Goal: Task Accomplishment & Management: Use online tool/utility

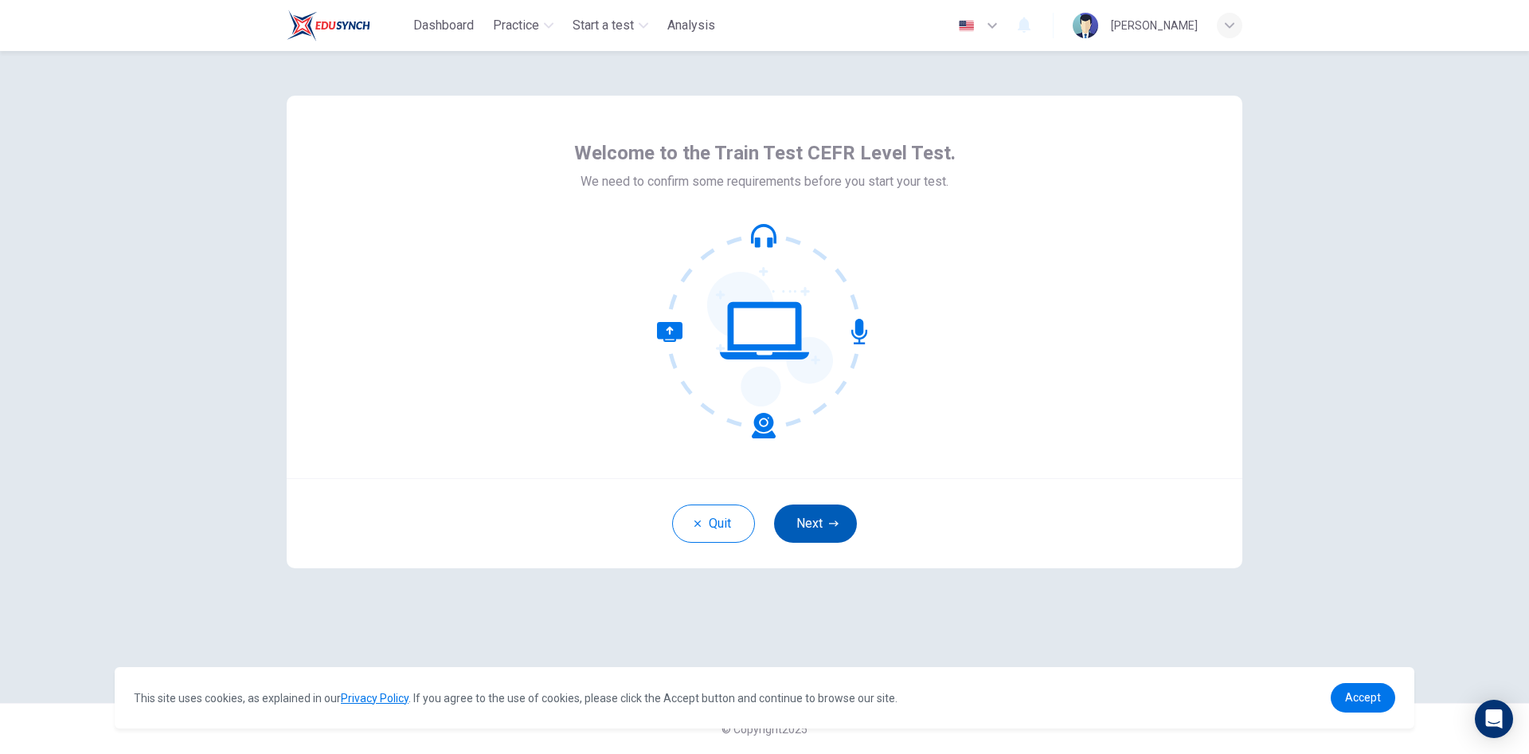
click at [847, 534] on button "Next" at bounding box center [815, 523] width 83 height 38
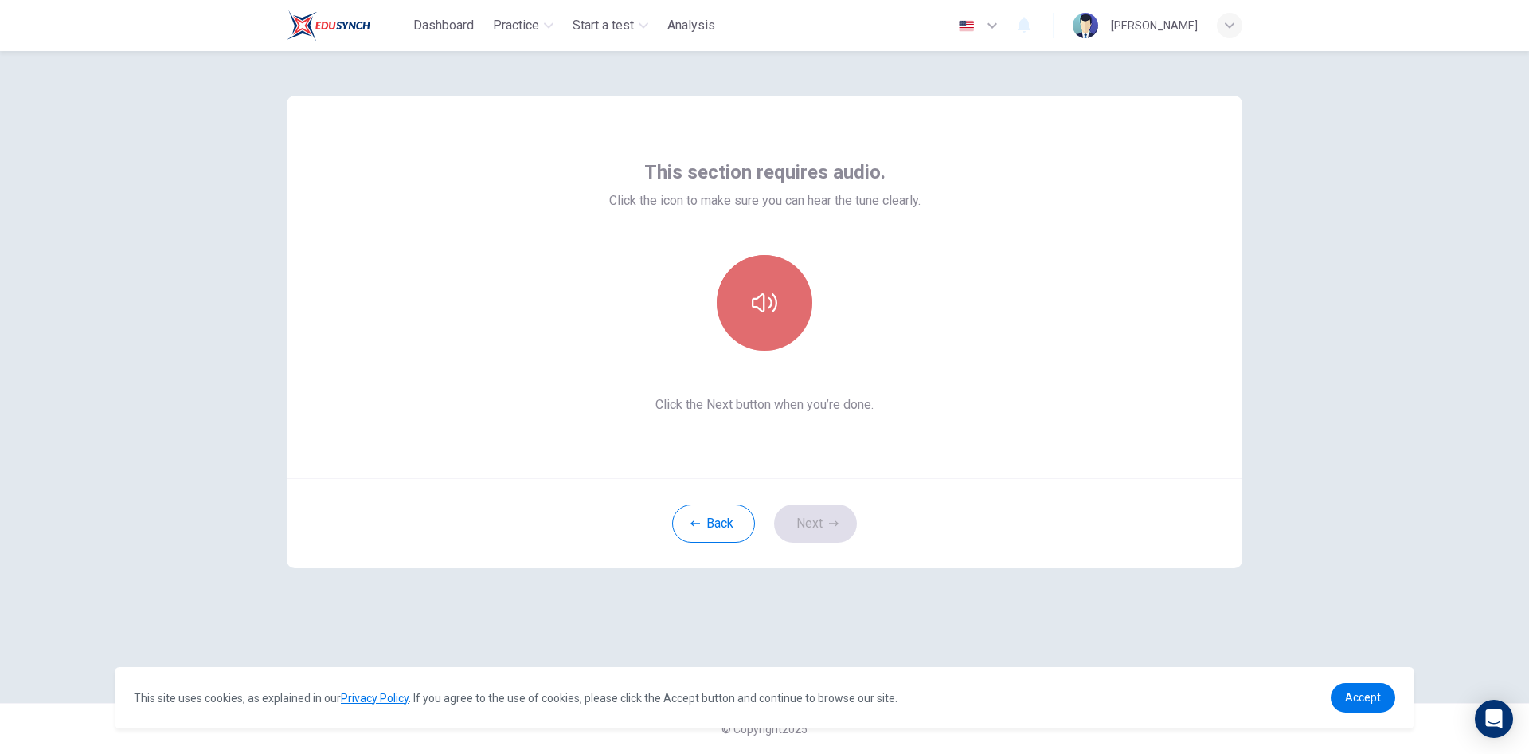
click at [771, 314] on icon "button" at bounding box center [764, 302] width 25 height 25
click at [778, 325] on button "button" at bounding box center [765, 303] width 96 height 96
click at [770, 303] on icon "button" at bounding box center [764, 302] width 25 height 25
drag, startPoint x: 836, startPoint y: 510, endPoint x: 1007, endPoint y: 417, distance: 193.9
click at [1007, 417] on div "This section requires audio. Click the icon to make sure you can hear the tune …" at bounding box center [765, 332] width 956 height 472
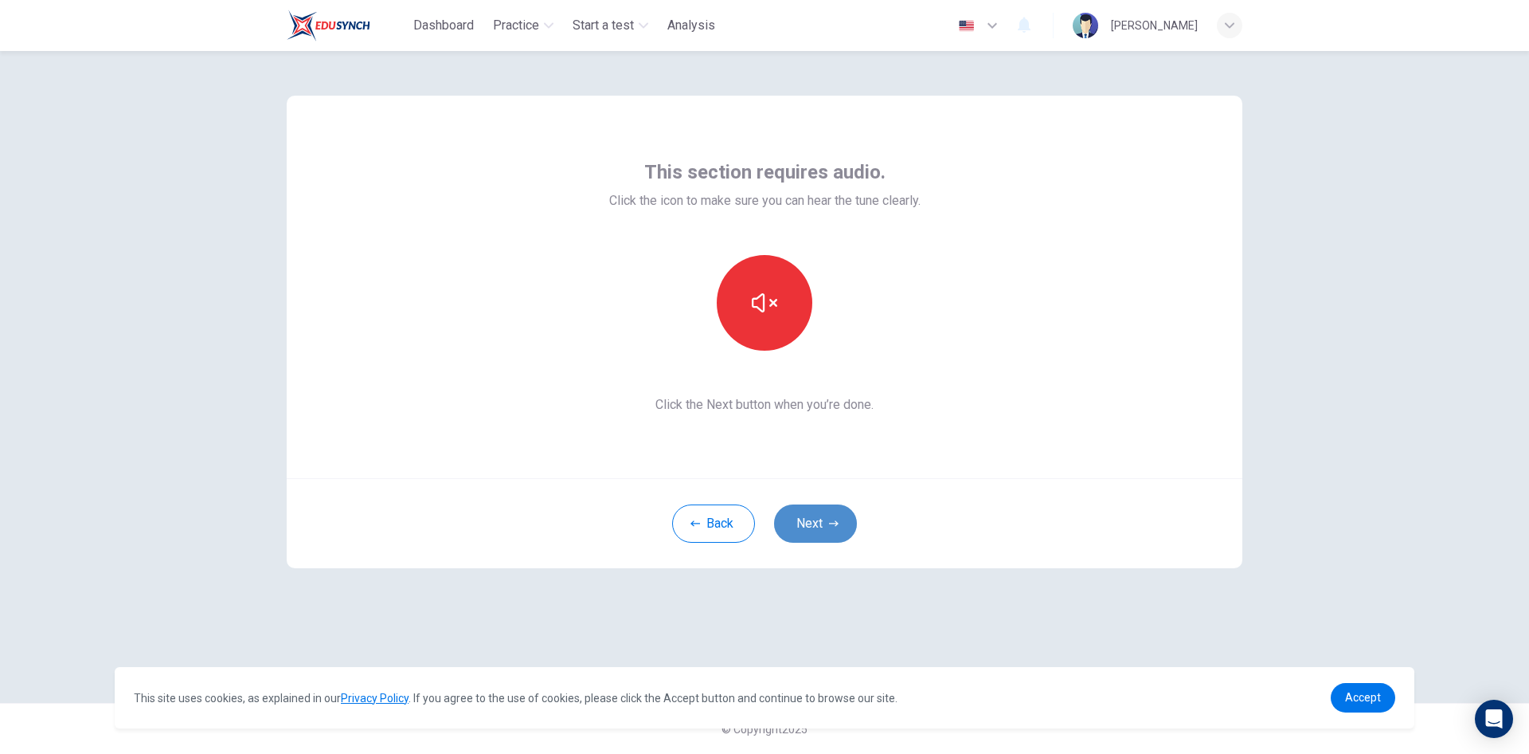
click at [821, 523] on button "Next" at bounding box center [815, 523] width 83 height 38
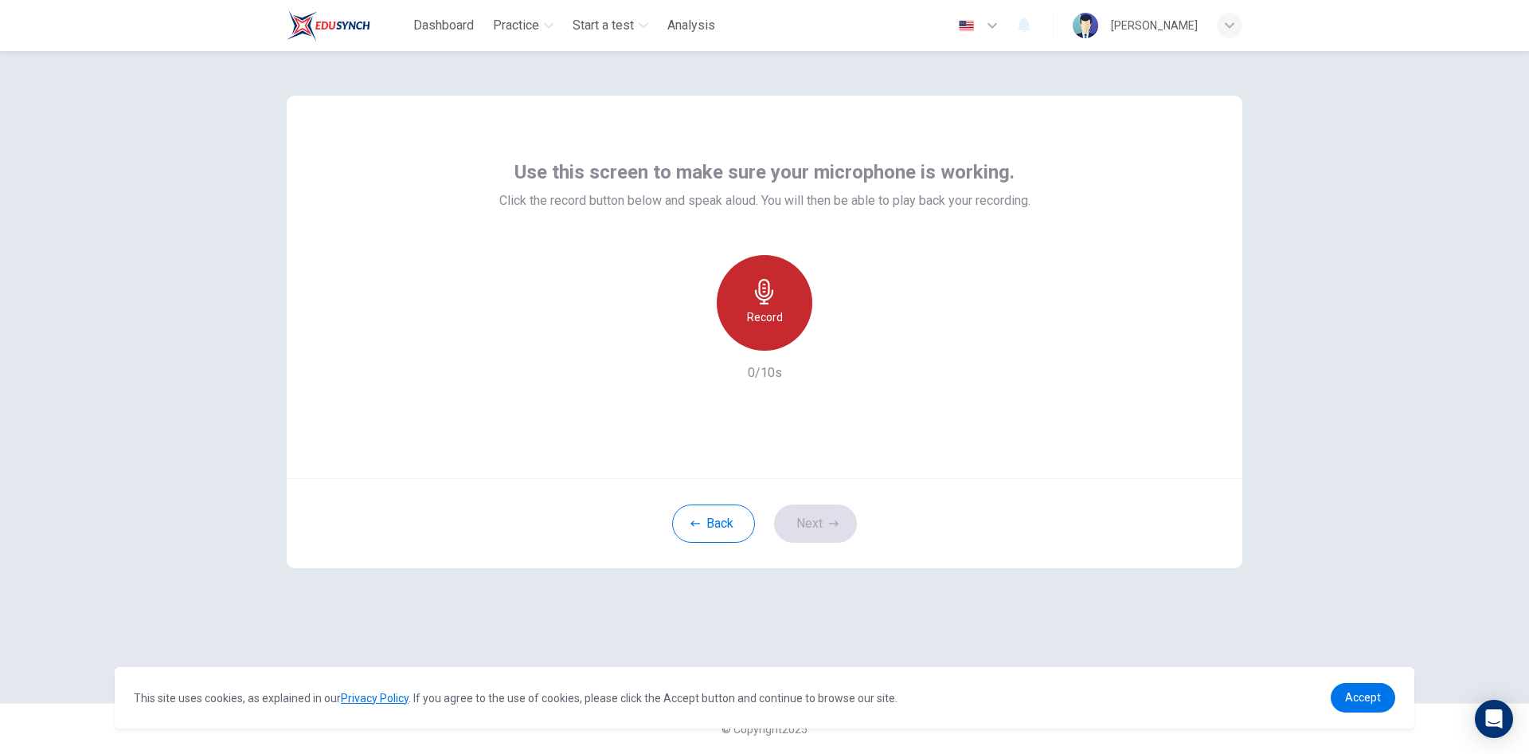
click at [773, 324] on h6 "Record" at bounding box center [765, 316] width 36 height 19
click at [840, 345] on icon "button" at bounding box center [838, 338] width 16 height 16
click at [824, 340] on div "Record" at bounding box center [765, 303] width 172 height 96
click at [762, 307] on div "Record" at bounding box center [765, 303] width 96 height 96
click at [824, 335] on div "Record" at bounding box center [765, 303] width 172 height 96
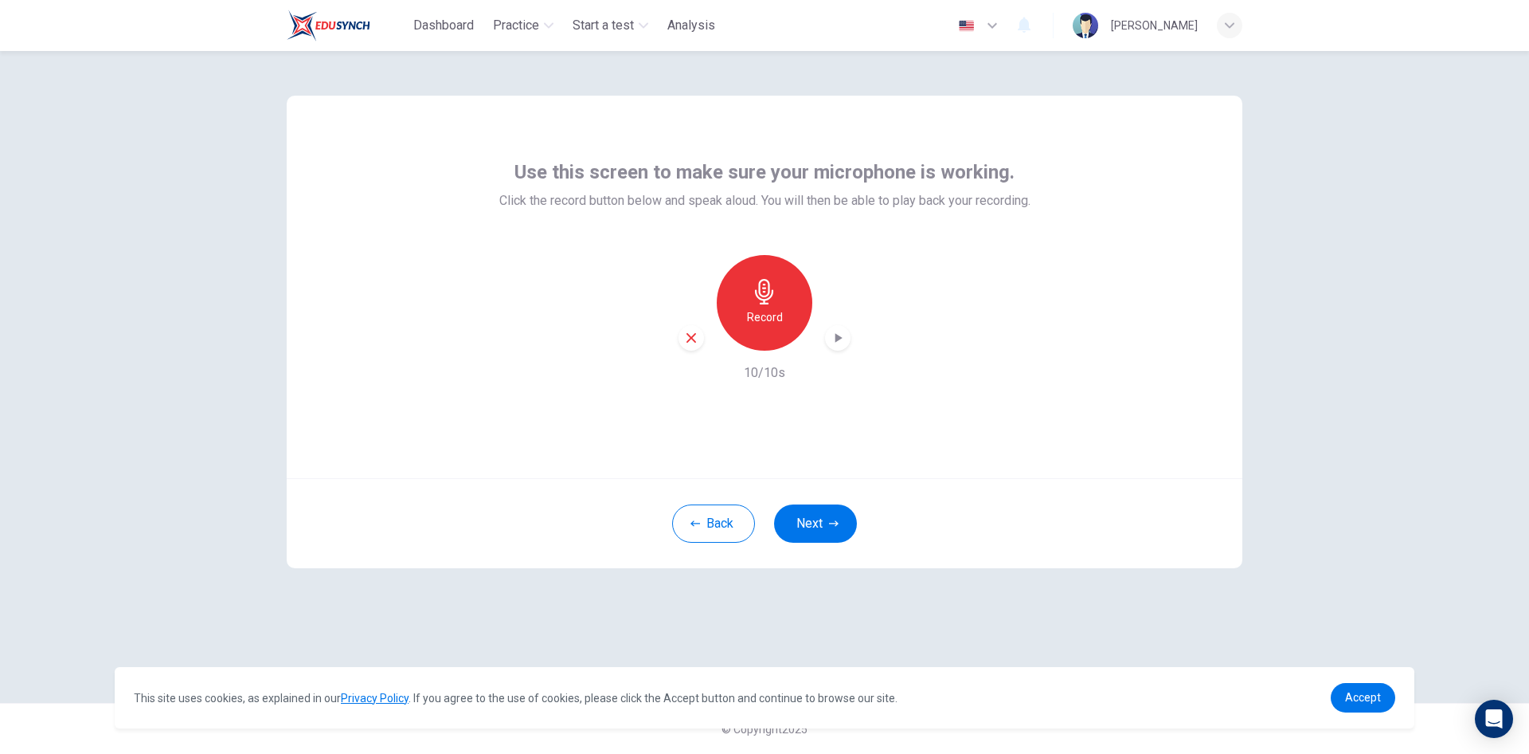
click at [832, 339] on icon "button" at bounding box center [838, 338] width 16 height 16
click at [782, 316] on div "Record" at bounding box center [765, 303] width 96 height 96
click at [781, 315] on div "Stop" at bounding box center [765, 303] width 96 height 96
click at [836, 337] on icon "button" at bounding box center [839, 338] width 7 height 10
click at [761, 315] on h6 "Record" at bounding box center [765, 316] width 36 height 19
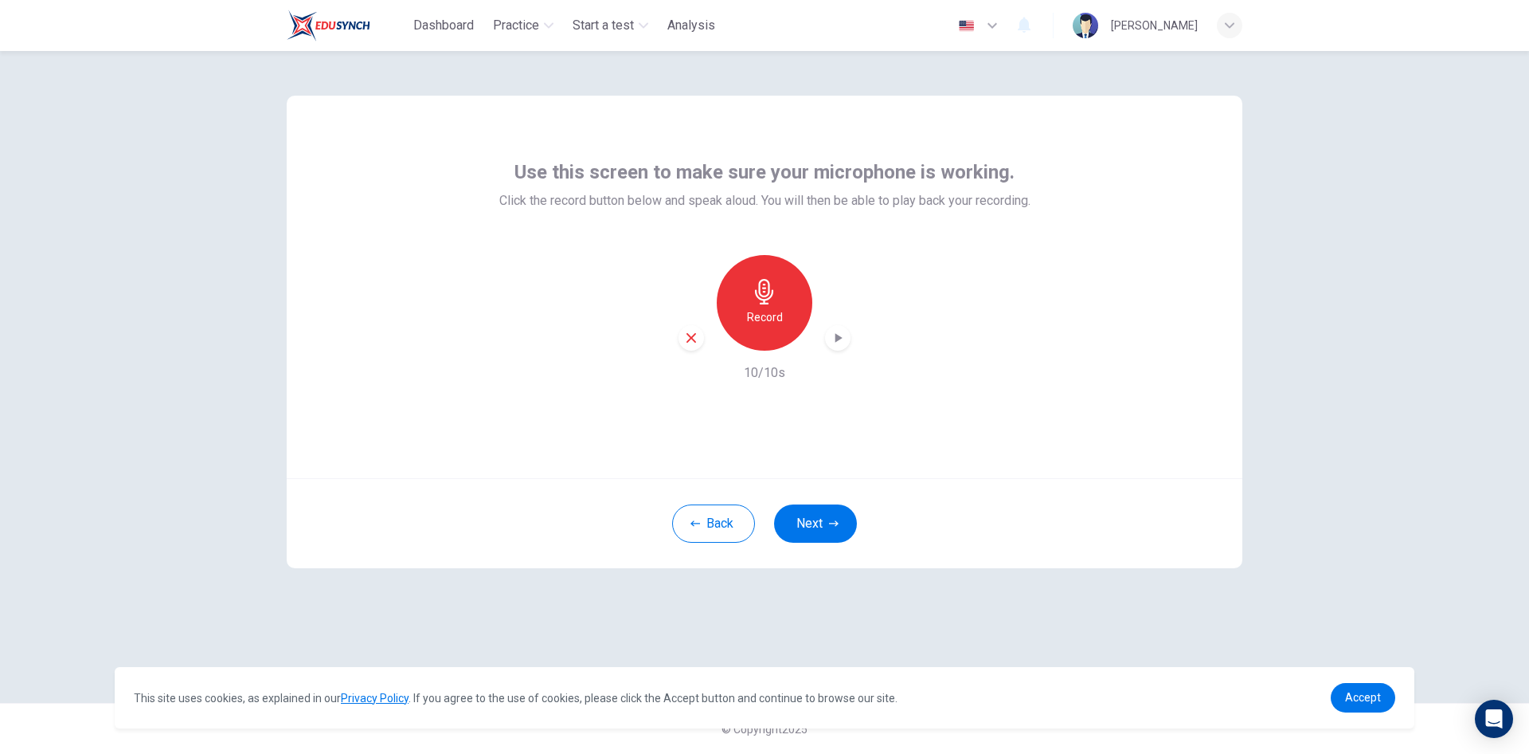
click at [829, 338] on div "button" at bounding box center [837, 337] width 25 height 25
click at [1155, 676] on div "This site uses cookies, as explained in our Privacy Policy . If you agree to th…" at bounding box center [765, 697] width 1300 height 61
click at [835, 331] on icon "button" at bounding box center [838, 338] width 16 height 16
click at [837, 347] on div "button" at bounding box center [837, 337] width 25 height 25
click at [840, 348] on div "button" at bounding box center [837, 337] width 25 height 25
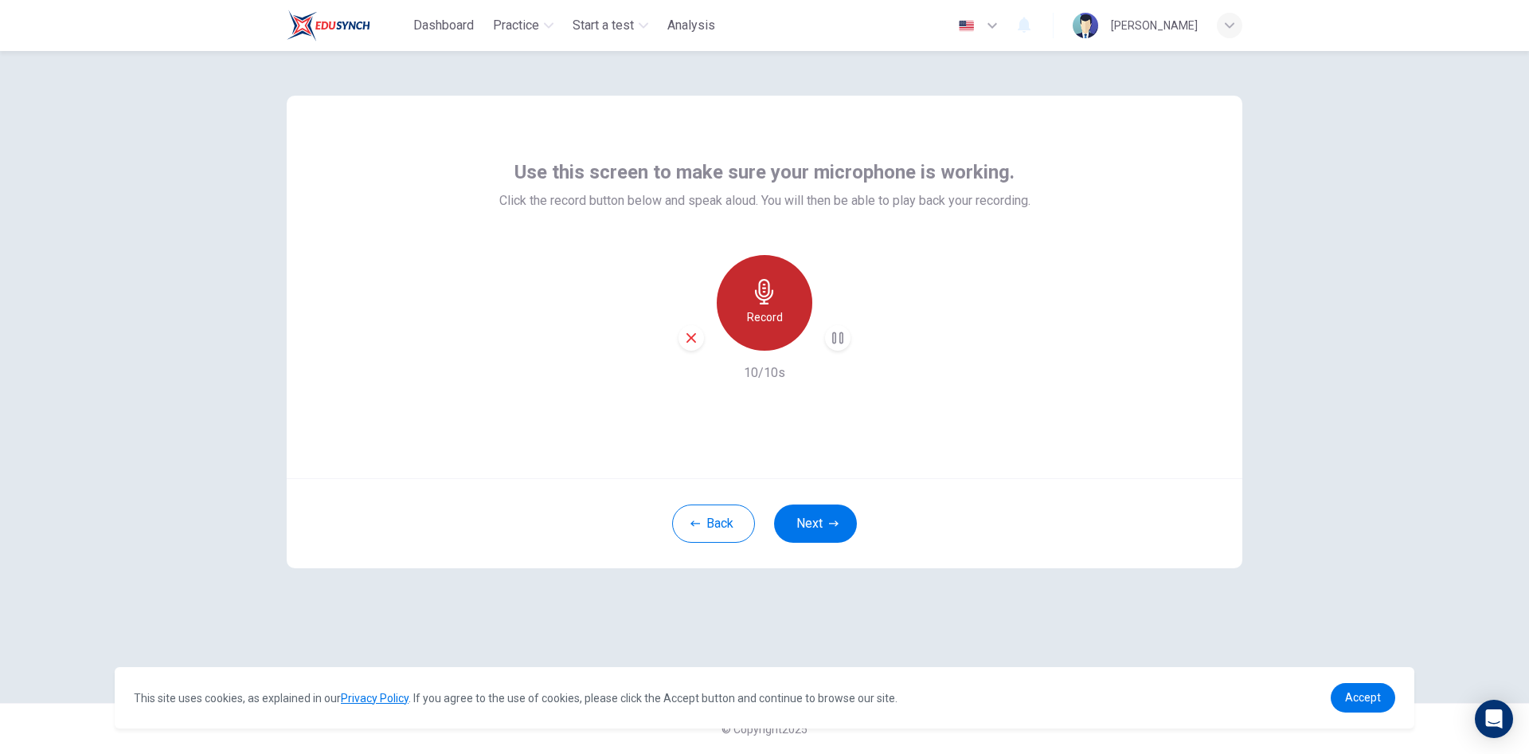
click at [782, 319] on div "Record" at bounding box center [765, 303] width 96 height 96
click at [779, 327] on div "Stop" at bounding box center [765, 303] width 96 height 96
click at [832, 346] on div "button" at bounding box center [837, 337] width 25 height 25
click at [738, 318] on div "Record" at bounding box center [765, 303] width 96 height 96
click at [780, 332] on div "Stop" at bounding box center [765, 303] width 96 height 96
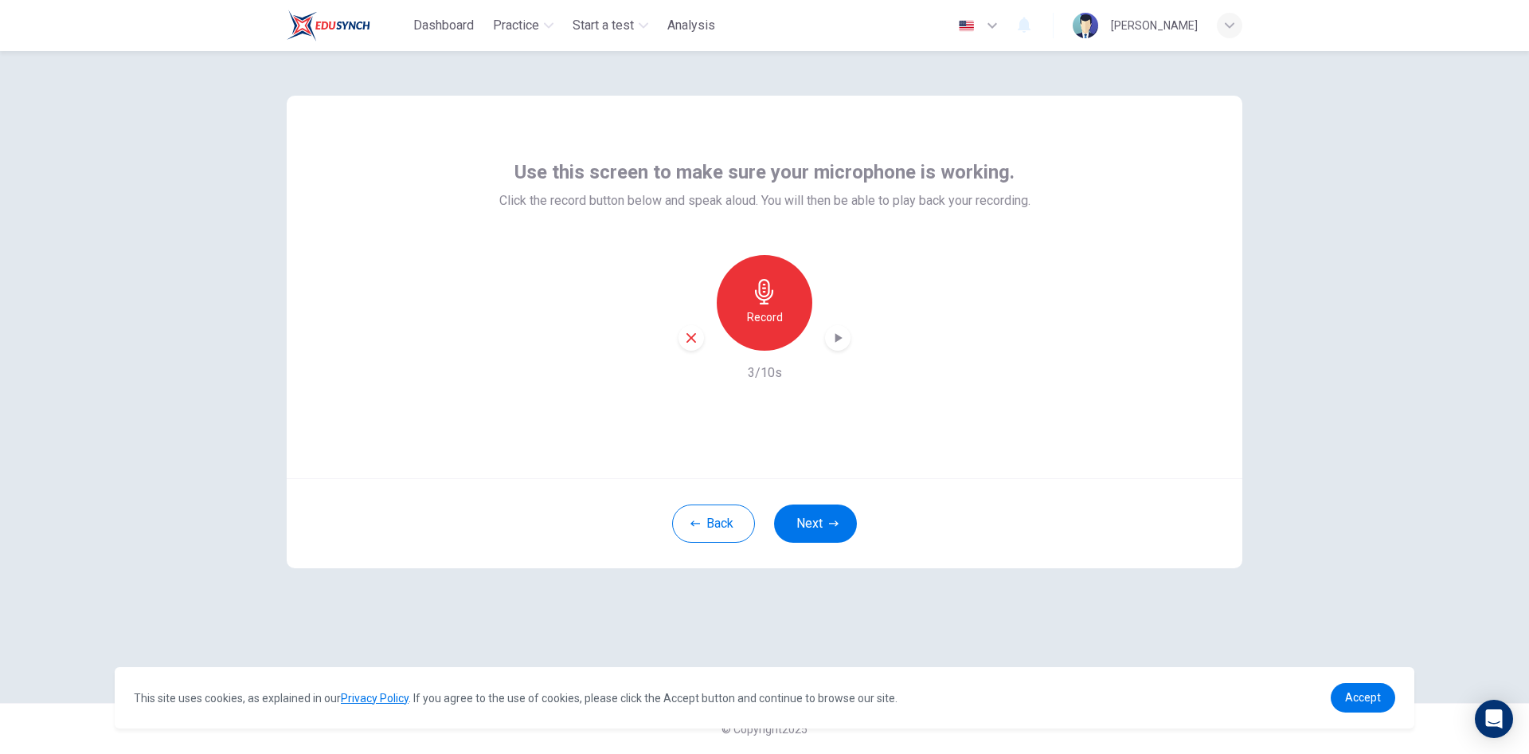
click at [824, 345] on div "Record" at bounding box center [765, 303] width 172 height 96
click at [829, 344] on div "button" at bounding box center [837, 337] width 25 height 25
click at [834, 337] on icon "button" at bounding box center [838, 338] width 16 height 16
click at [748, 313] on h6 "Record" at bounding box center [765, 316] width 36 height 19
click at [780, 322] on div "Stop" at bounding box center [765, 303] width 96 height 96
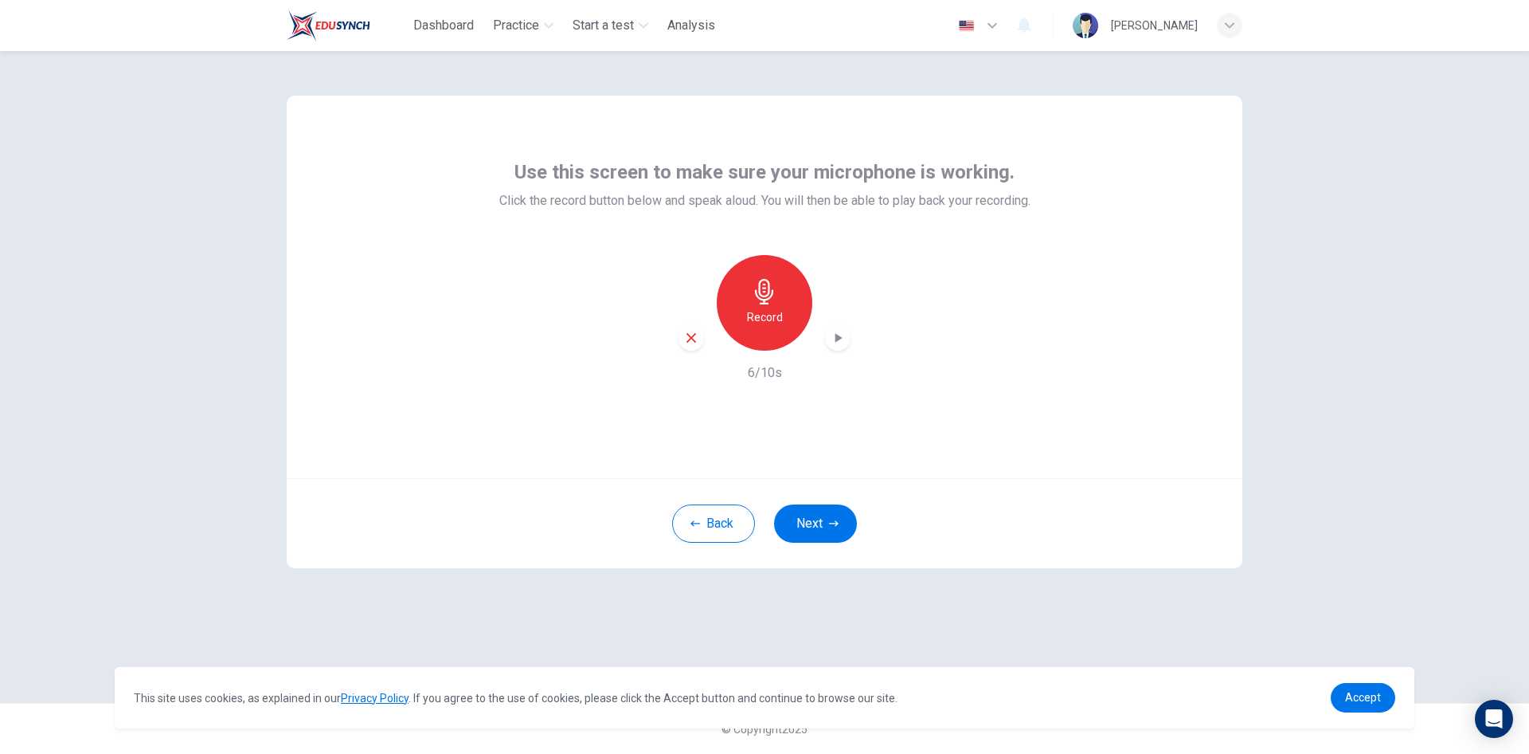
click at [840, 340] on icon "button" at bounding box center [838, 338] width 16 height 16
click at [838, 339] on icon "button" at bounding box center [839, 338] width 7 height 10
click at [779, 307] on h6 "Record" at bounding box center [765, 316] width 36 height 19
click at [769, 307] on h6 "Stop" at bounding box center [765, 316] width 24 height 19
click at [772, 311] on h6 "Record" at bounding box center [765, 316] width 36 height 19
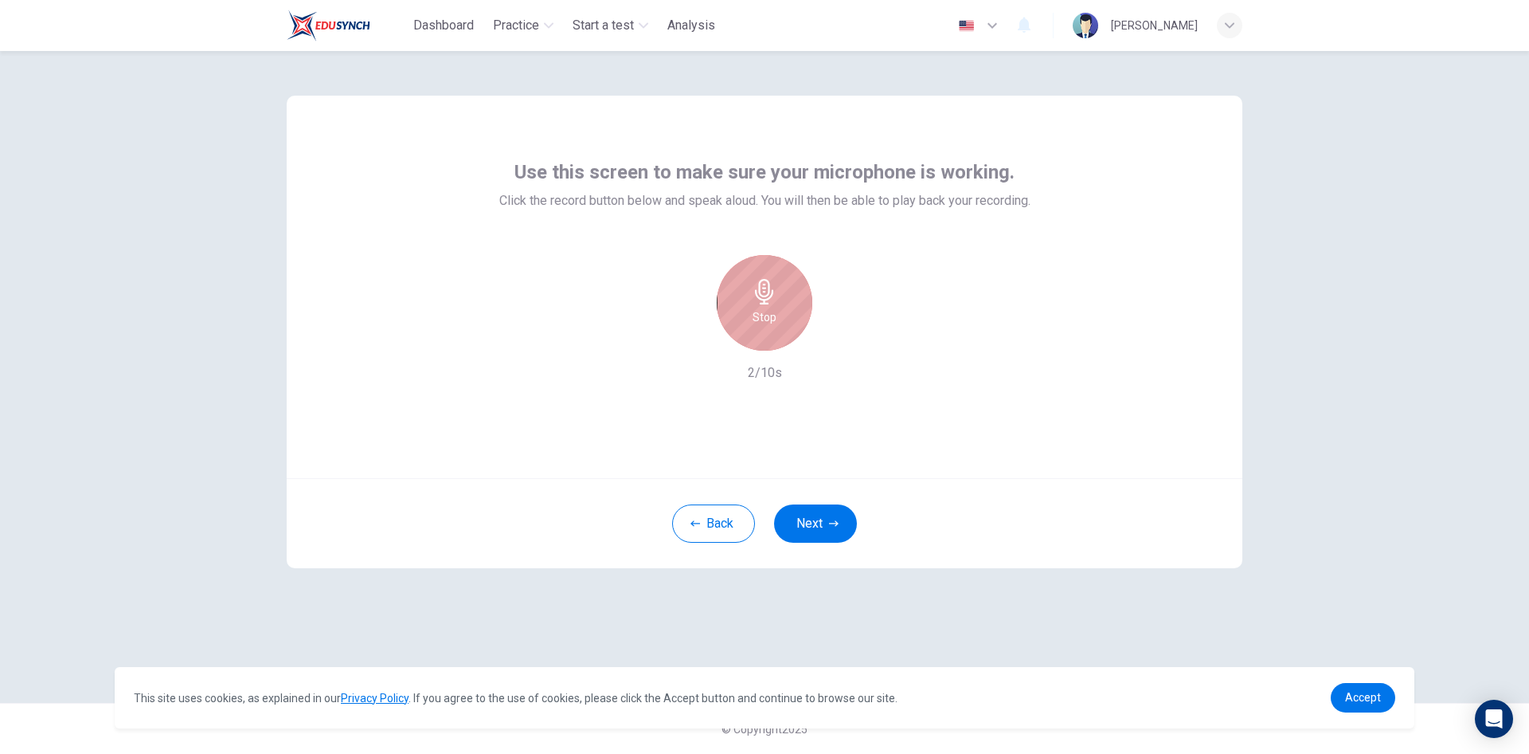
click at [776, 312] on div "Stop" at bounding box center [765, 303] width 96 height 96
click at [769, 294] on icon "button" at bounding box center [764, 291] width 18 height 25
click at [766, 314] on h6 "Stop" at bounding box center [765, 316] width 24 height 19
click at [833, 339] on icon "button" at bounding box center [838, 338] width 16 height 16
click at [685, 335] on icon "button" at bounding box center [691, 338] width 14 height 14
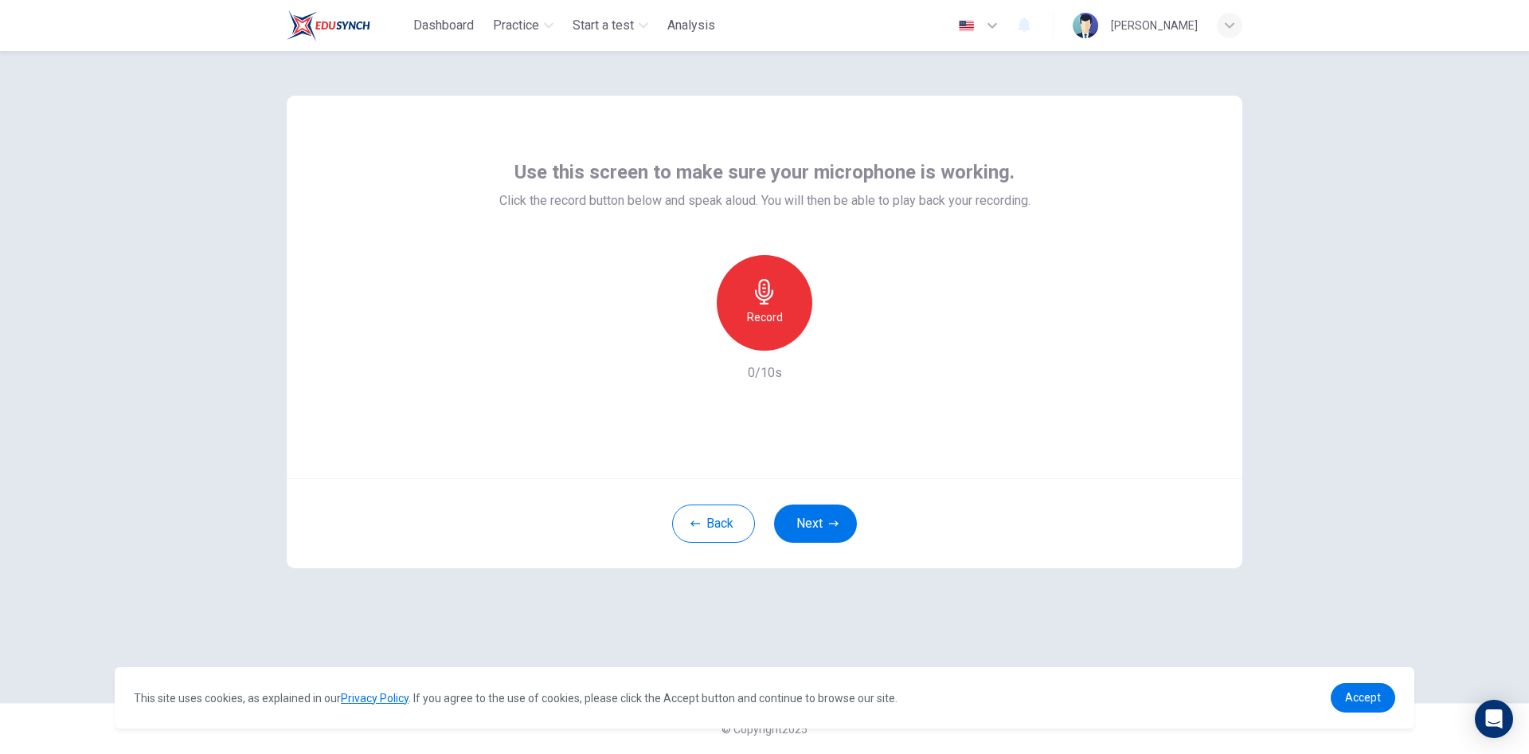
click at [1379, 317] on div "Use this screen to make sure your microphone is working. Click the record butto…" at bounding box center [764, 402] width 1529 height 703
click at [759, 300] on icon "button" at bounding box center [764, 291] width 25 height 25
click at [770, 300] on icon "button" at bounding box center [764, 291] width 25 height 25
click at [838, 336] on icon "button" at bounding box center [839, 338] width 7 height 10
click at [759, 292] on icon "button" at bounding box center [764, 291] width 18 height 25
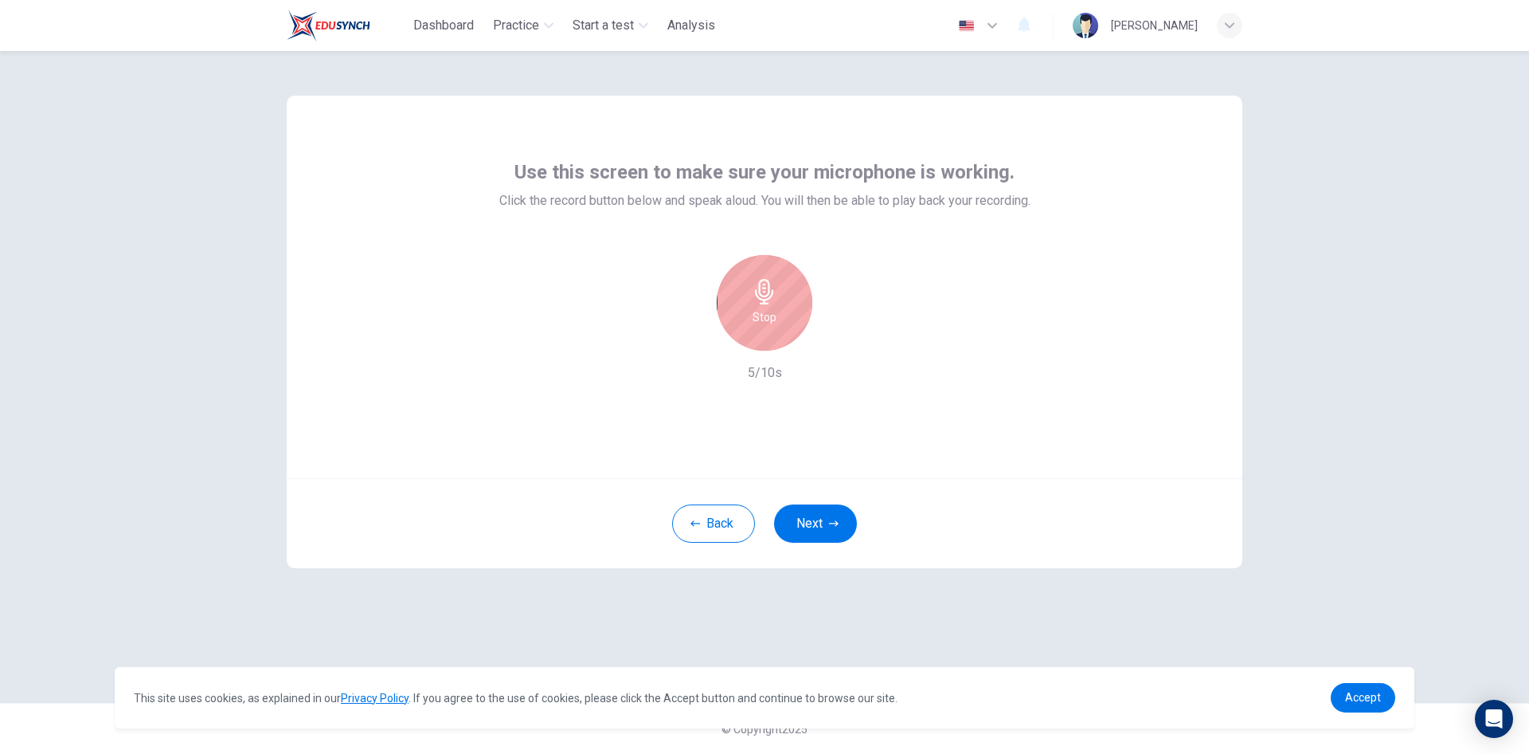
click at [783, 304] on div "Stop" at bounding box center [765, 303] width 96 height 96
click at [769, 301] on icon "button" at bounding box center [764, 291] width 25 height 25
click at [780, 324] on h6 "Record" at bounding box center [765, 316] width 36 height 19
click at [782, 327] on div "Stop" at bounding box center [765, 303] width 96 height 96
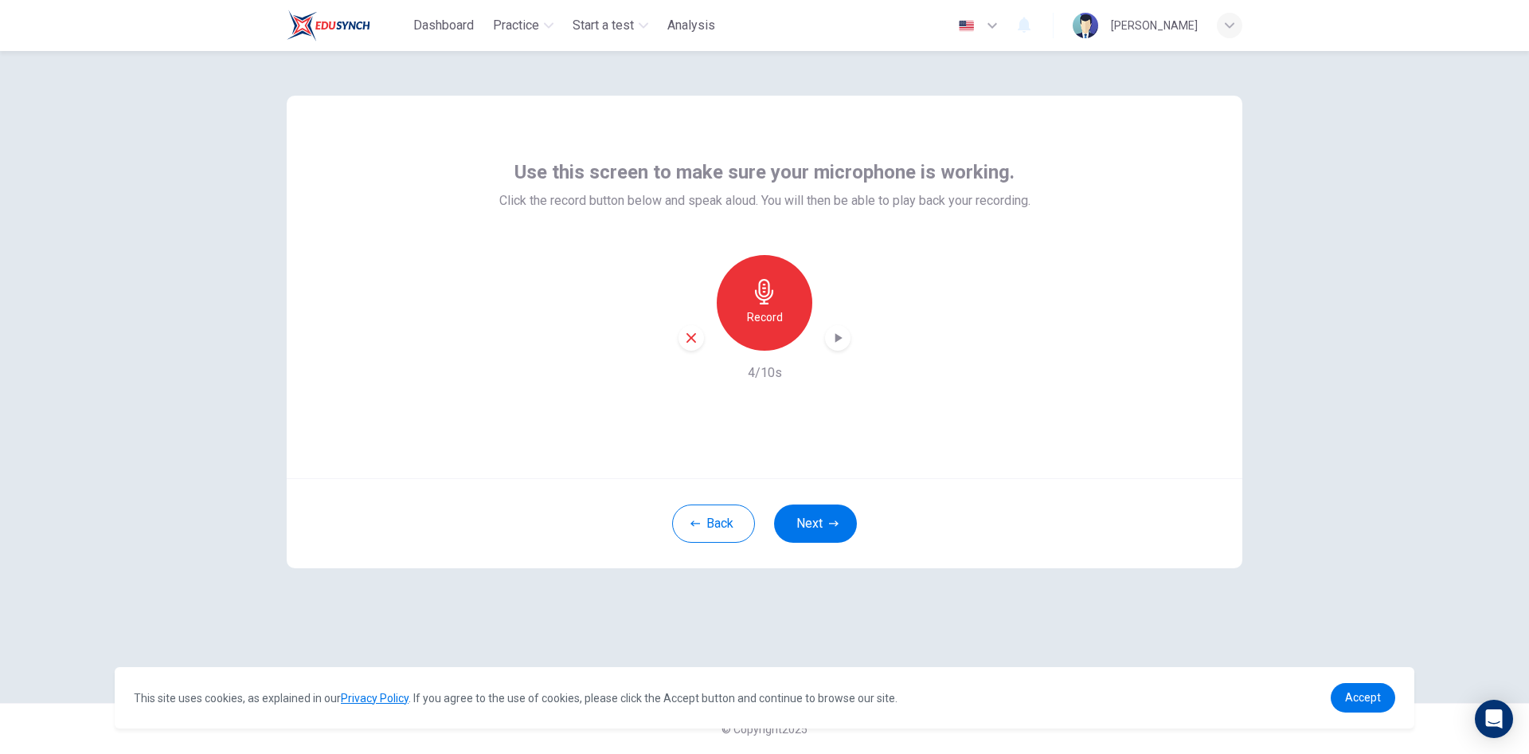
click at [846, 347] on div "button" at bounding box center [837, 337] width 25 height 25
click at [836, 343] on icon "button" at bounding box center [838, 338] width 16 height 16
click at [839, 341] on icon "button" at bounding box center [838, 338] width 16 height 16
click at [840, 336] on icon "button" at bounding box center [838, 338] width 16 height 16
click at [547, 362] on div "Record 4/10s" at bounding box center [764, 318] width 531 height 127
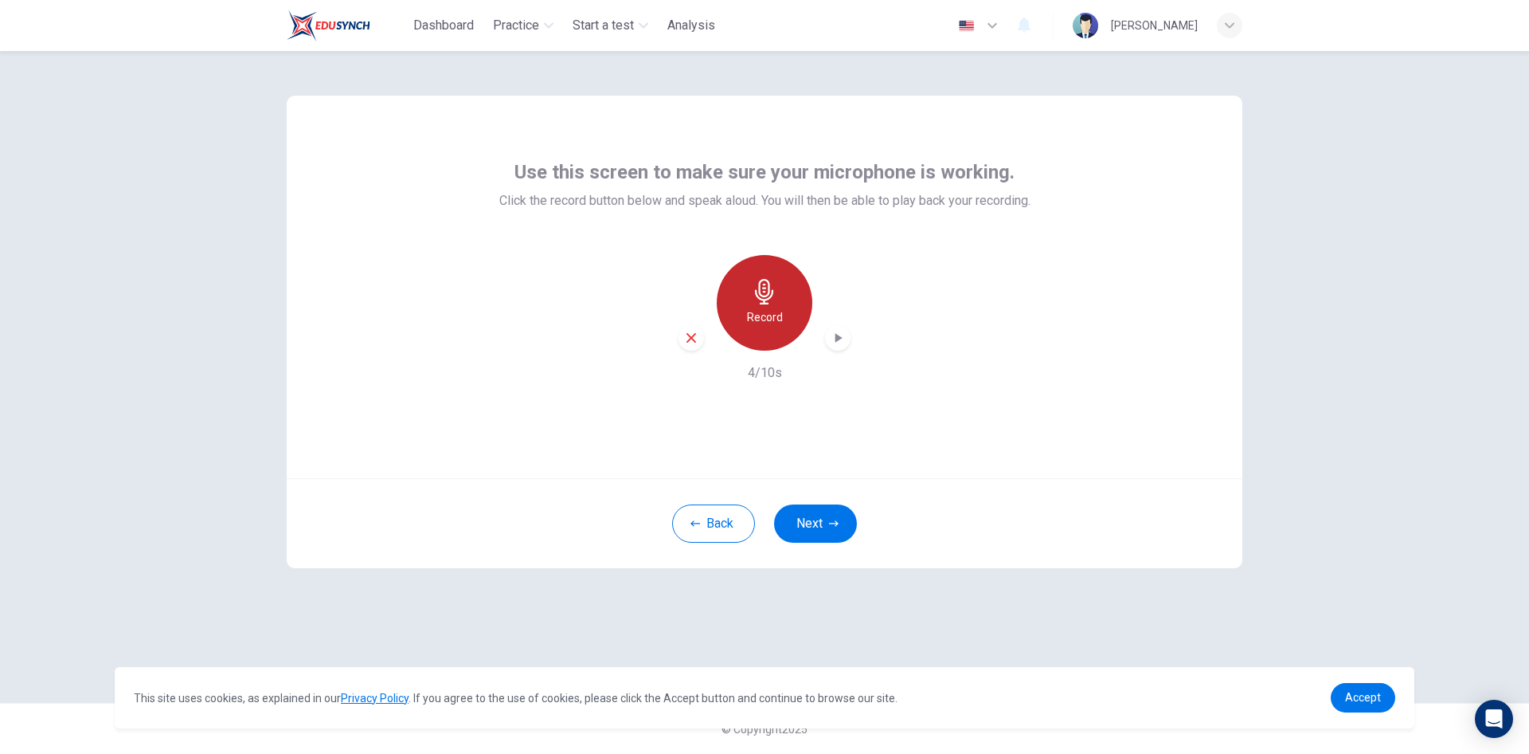
click at [759, 327] on div "Record" at bounding box center [765, 303] width 96 height 96
click at [777, 299] on div "Stop" at bounding box center [765, 303] width 96 height 96
click at [829, 339] on div "button" at bounding box center [837, 337] width 25 height 25
click at [1375, 697] on span "Accept" at bounding box center [1363, 697] width 36 height 13
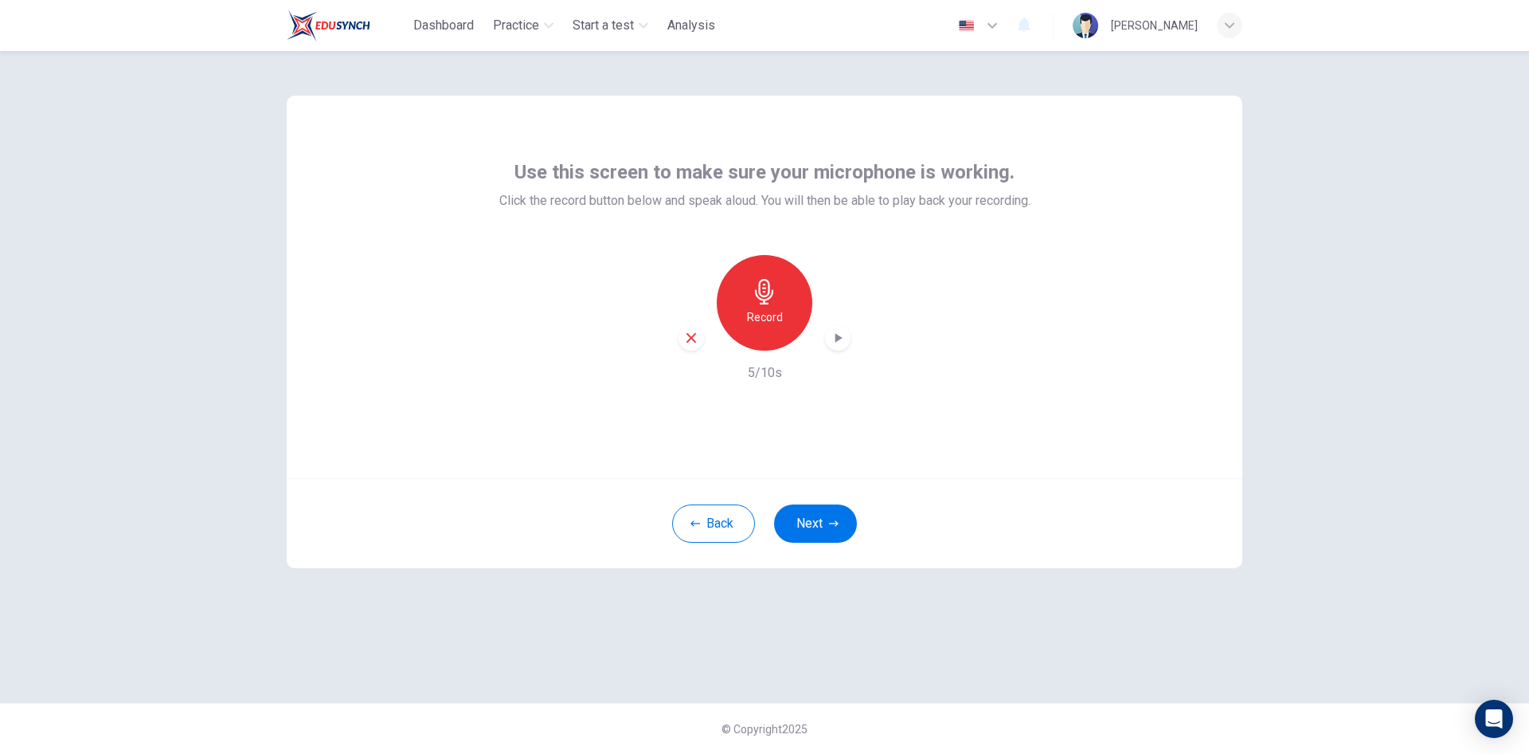
click at [784, 321] on div "Record" at bounding box center [765, 303] width 96 height 96
click at [784, 321] on div "Stop" at bounding box center [765, 303] width 96 height 96
click at [840, 341] on icon "button" at bounding box center [838, 338] width 16 height 16
click at [776, 336] on div "Record" at bounding box center [765, 303] width 96 height 96
click at [776, 335] on div "Stop" at bounding box center [765, 303] width 96 height 96
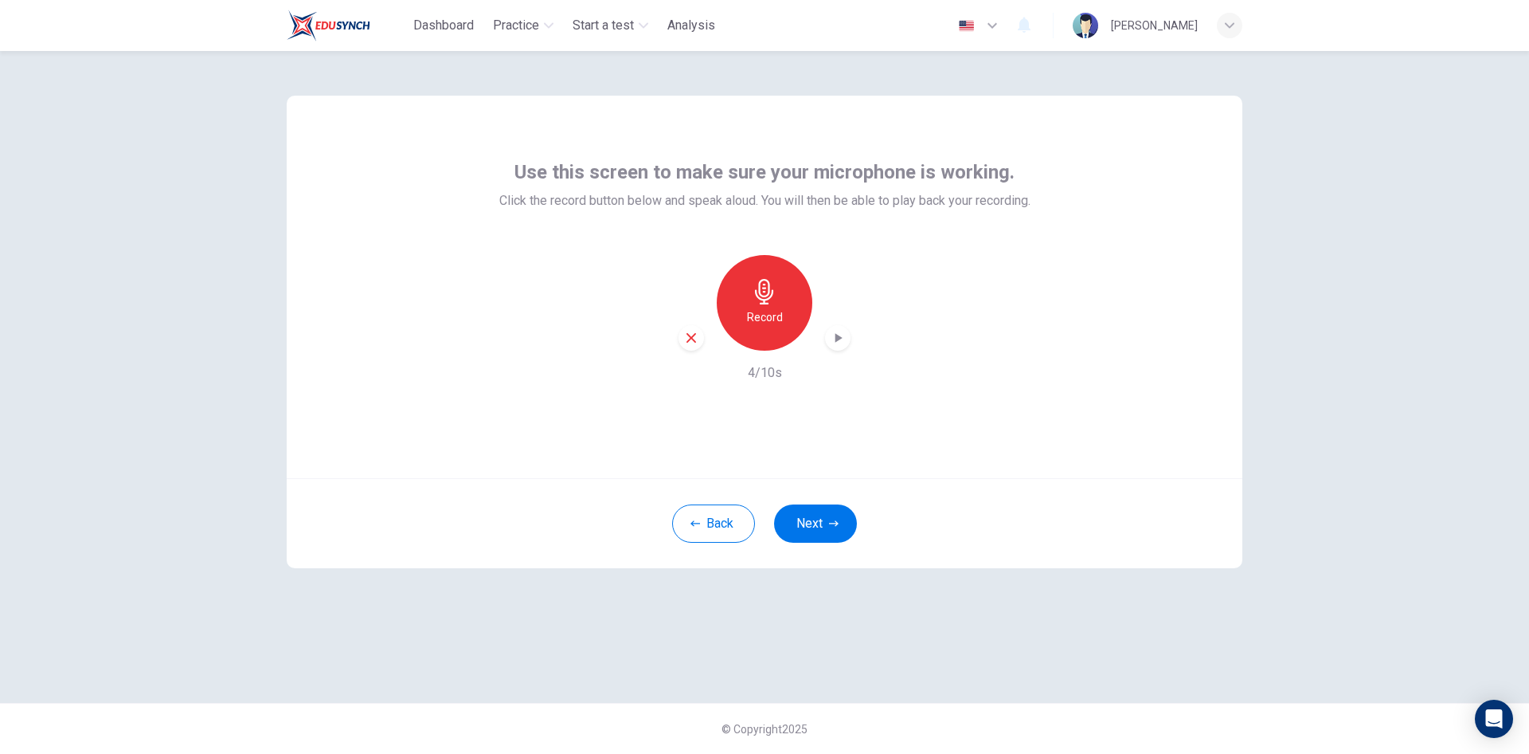
click at [836, 339] on icon "button" at bounding box center [839, 338] width 7 height 10
click at [1231, 18] on div "button" at bounding box center [1229, 25] width 25 height 25
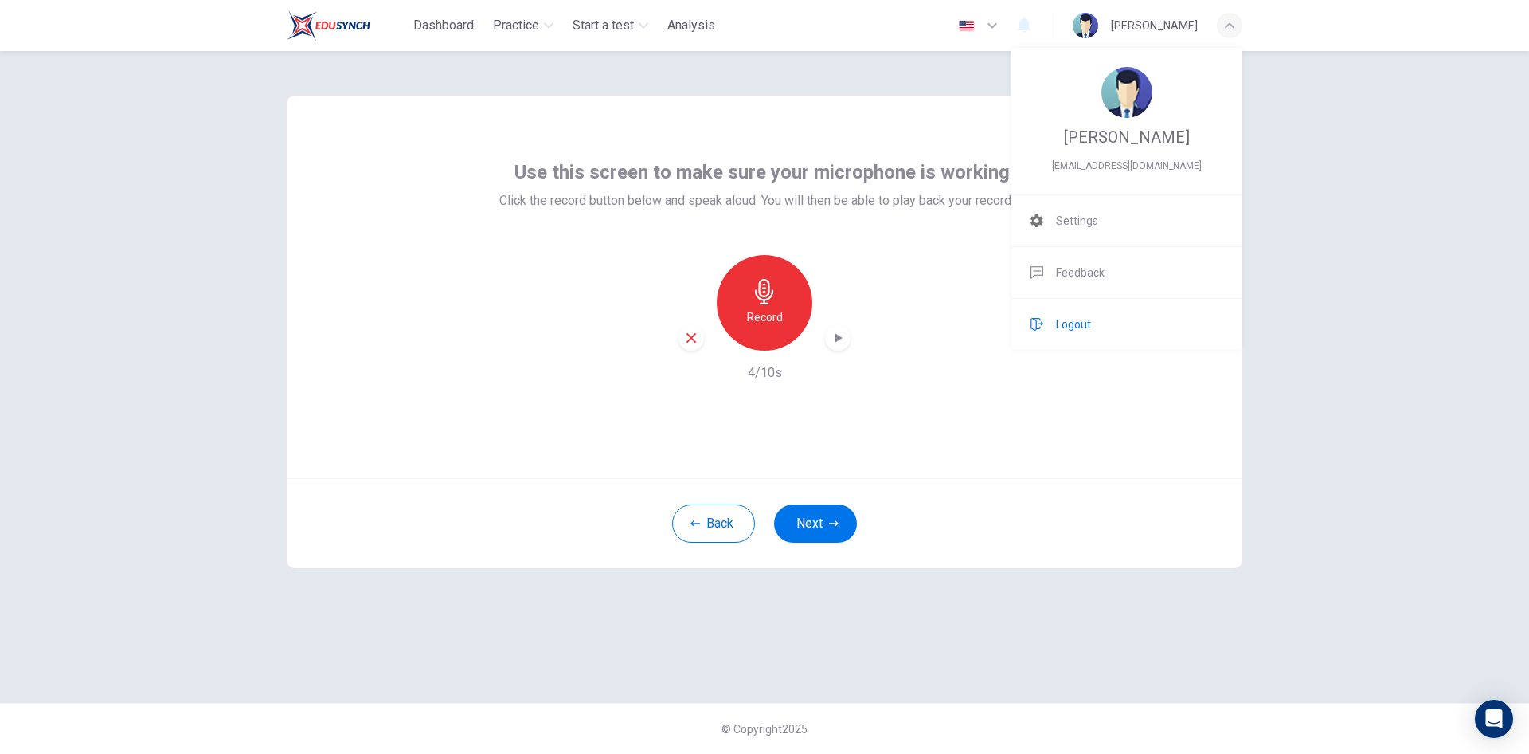
click at [1090, 322] on span "Logout" at bounding box center [1073, 324] width 35 height 19
